Goal: Task Accomplishment & Management: Use online tool/utility

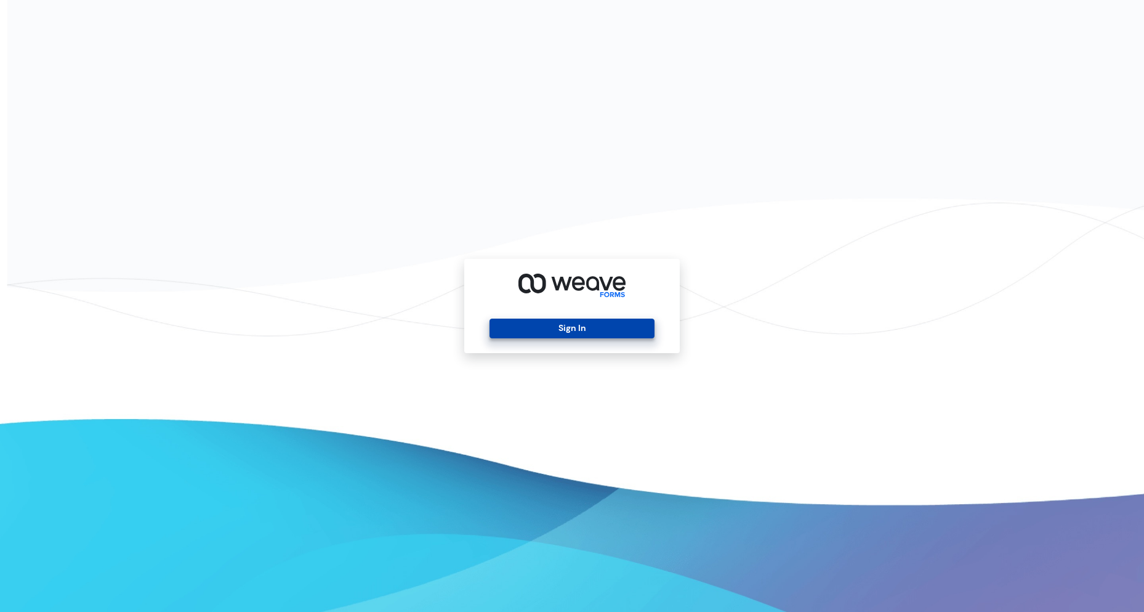
click at [578, 334] on button "Sign In" at bounding box center [572, 328] width 164 height 20
